Goal: Answer question/provide support: Answer question/provide support

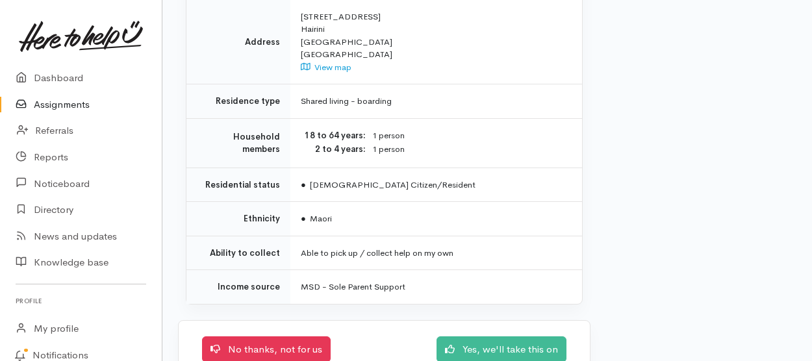
scroll to position [1088, 0]
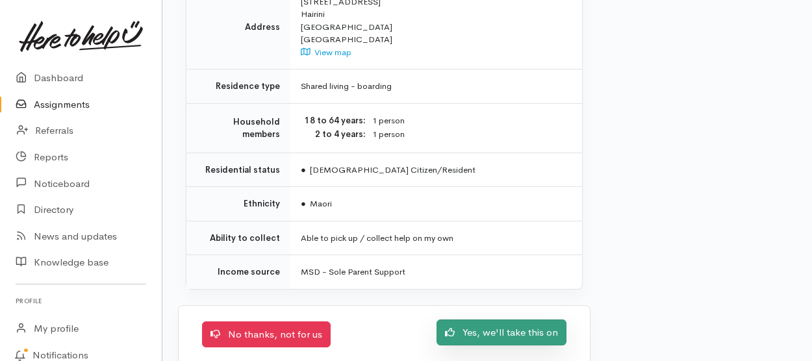
click at [504, 320] on link "Yes, we'll take this on" at bounding box center [502, 333] width 130 height 27
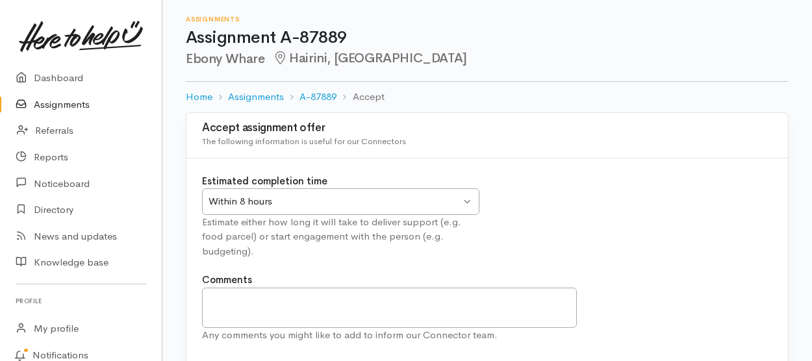
click at [470, 201] on div "Within 8 hours Within 8 hours" at bounding box center [340, 201] width 277 height 27
click at [212, 289] on textarea "Comments" at bounding box center [389, 308] width 375 height 40
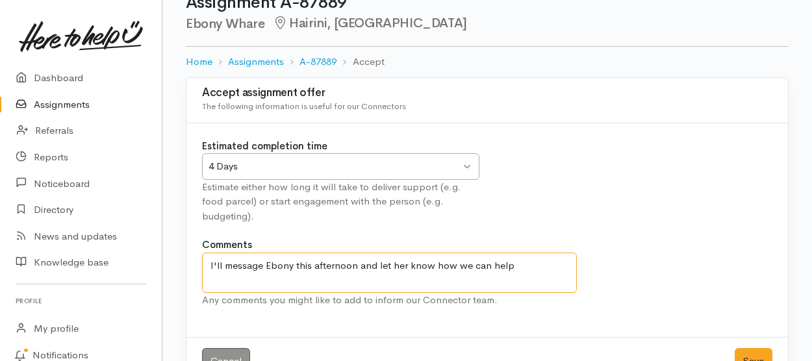
scroll to position [73, 0]
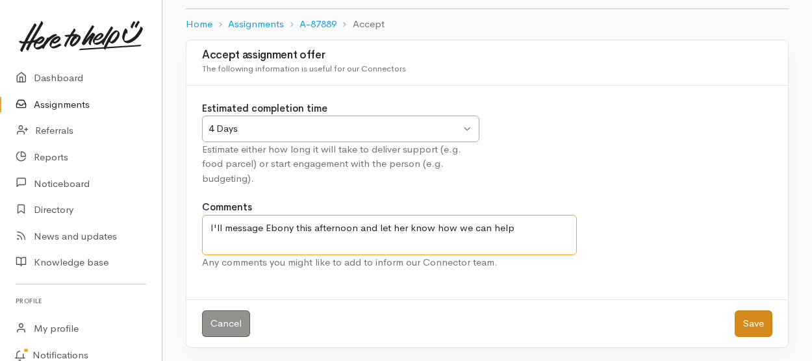
type textarea "I'll message Ebony this afternoon and let her know how we can help"
click at [754, 322] on button "Save" at bounding box center [754, 324] width 38 height 27
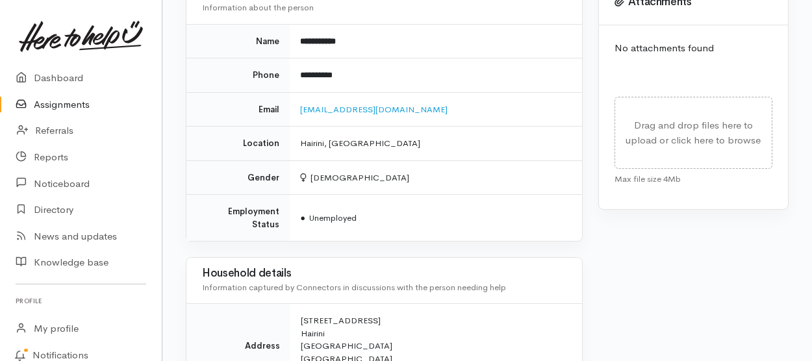
scroll to position [655, 0]
